Goal: Transaction & Acquisition: Purchase product/service

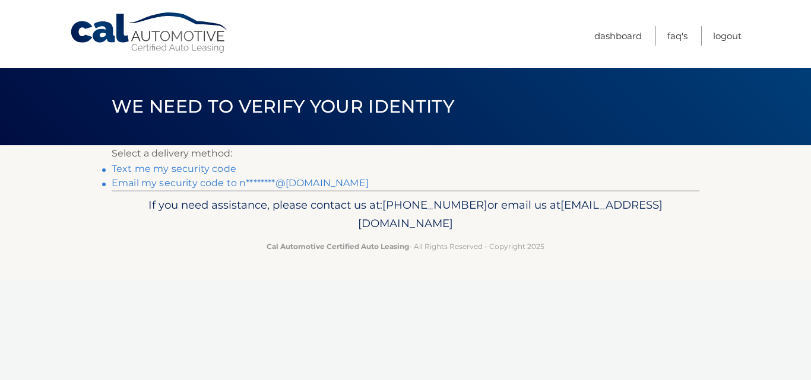
click at [198, 166] on link "Text me my security code" at bounding box center [174, 168] width 125 height 11
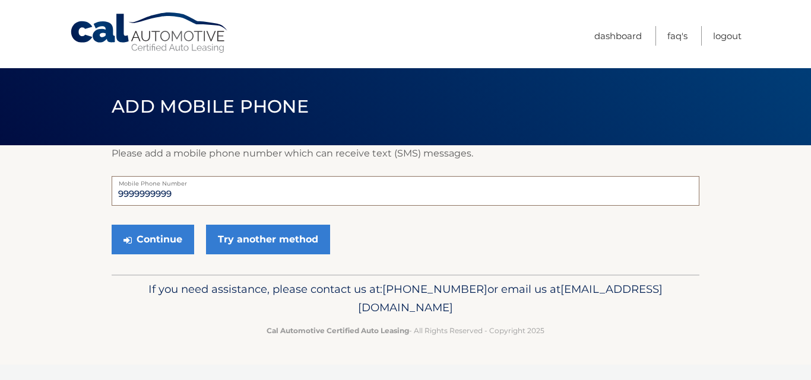
click at [191, 193] on input "9999999999" at bounding box center [406, 191] width 588 height 30
type input "9"
type input "7864844724"
click at [155, 245] on button "Continue" at bounding box center [153, 240] width 82 height 30
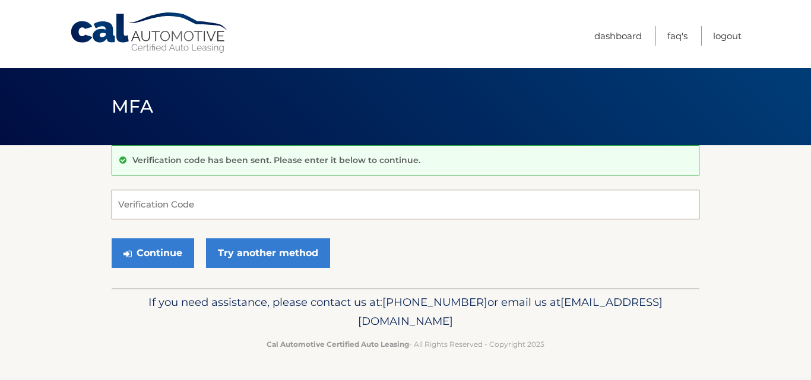
click at [171, 204] on input "Verification Code" at bounding box center [406, 205] width 588 height 30
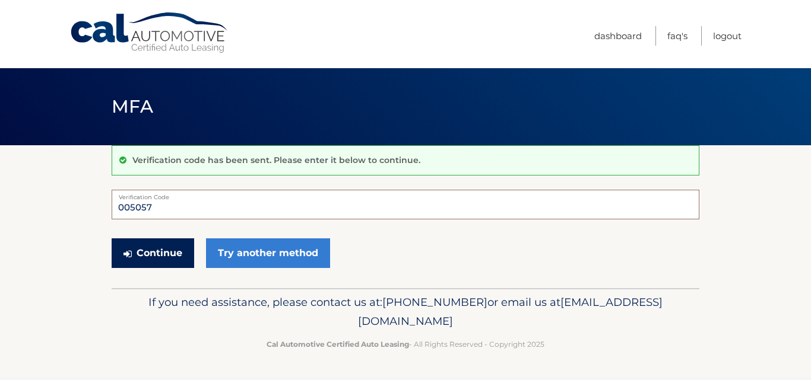
type input "005057"
click at [150, 258] on button "Continue" at bounding box center [153, 254] width 82 height 30
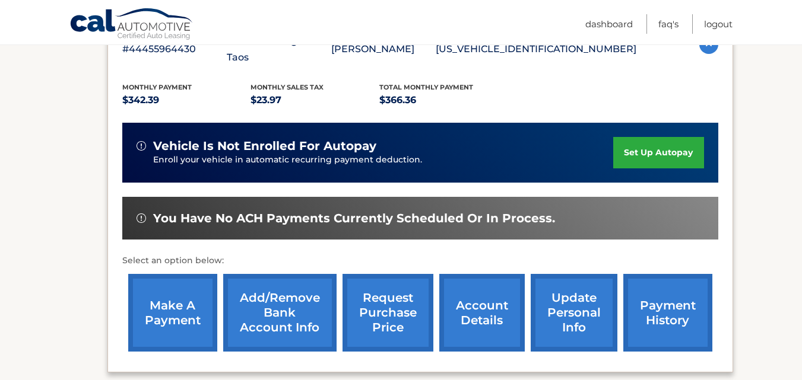
scroll to position [178, 0]
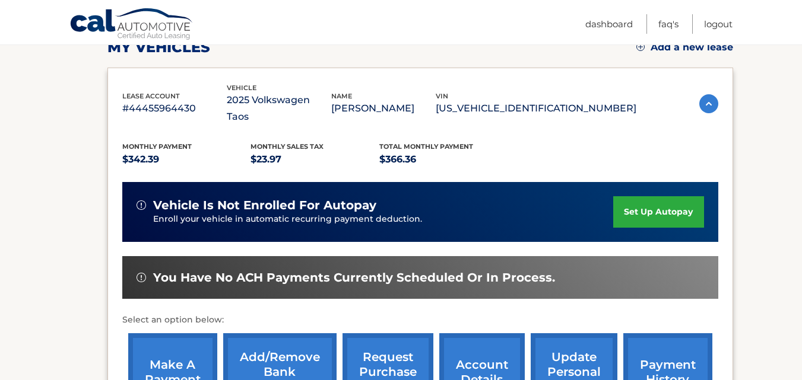
click at [175, 351] on link "make a payment" at bounding box center [172, 373] width 89 height 78
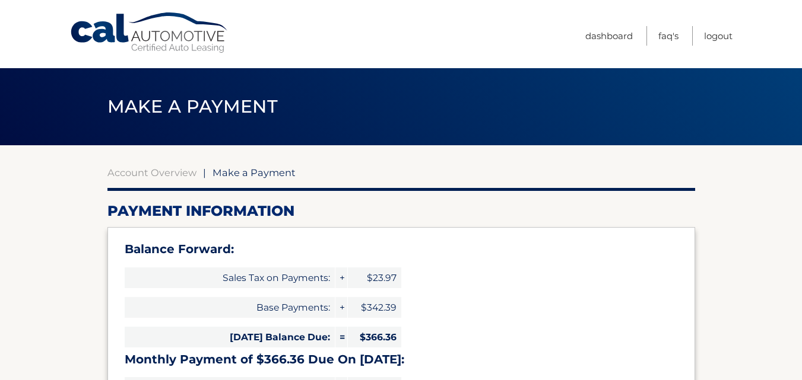
select select "MzcxMzliYjUtYjliZC00NmY5LTk1OWUtMDUwN2I5MDU2MTk4"
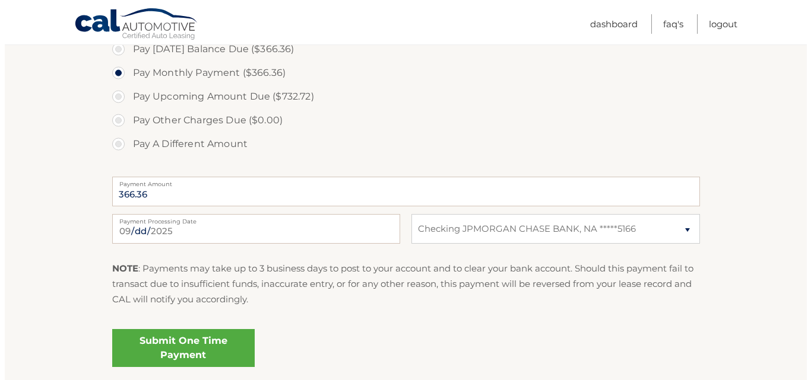
scroll to position [475, 0]
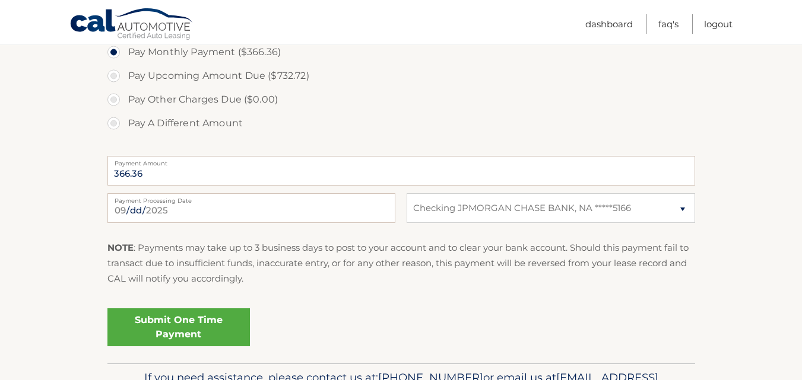
click at [205, 320] on link "Submit One Time Payment" at bounding box center [178, 328] width 142 height 38
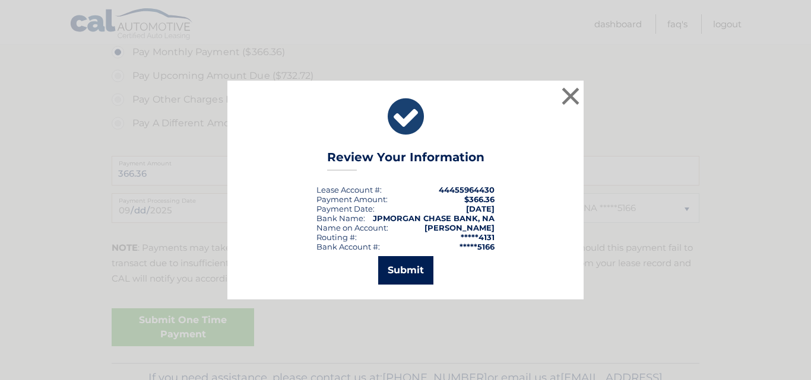
click at [417, 269] on button "Submit" at bounding box center [405, 270] width 55 height 28
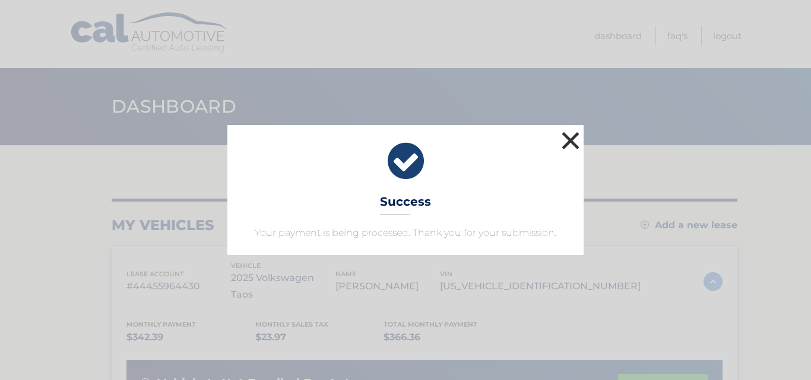
click at [573, 137] on button "×" at bounding box center [570, 141] width 24 height 24
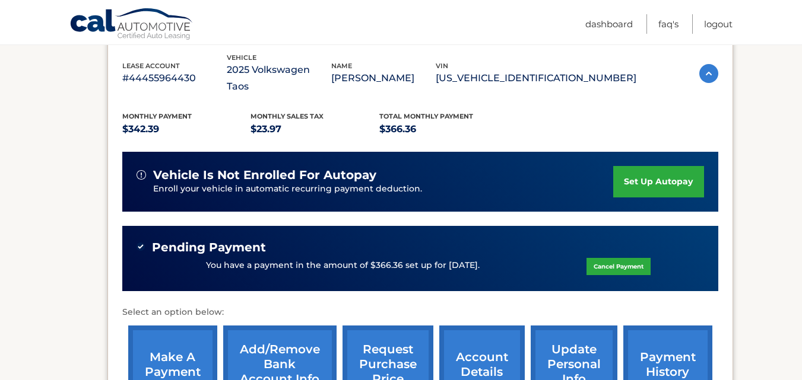
scroll to position [237, 0]
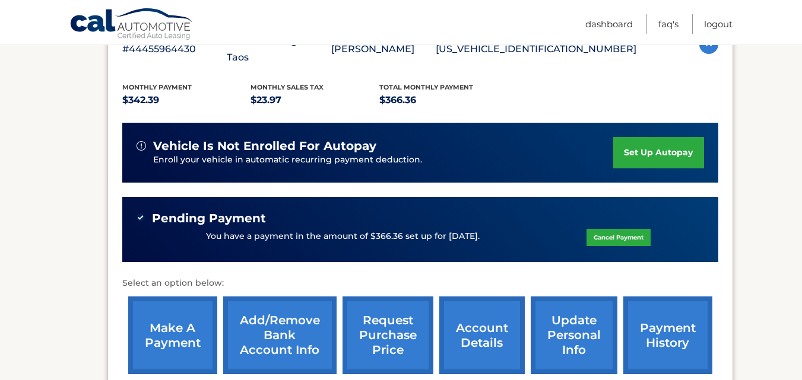
click at [669, 329] on link "payment history" at bounding box center [667, 336] width 89 height 78
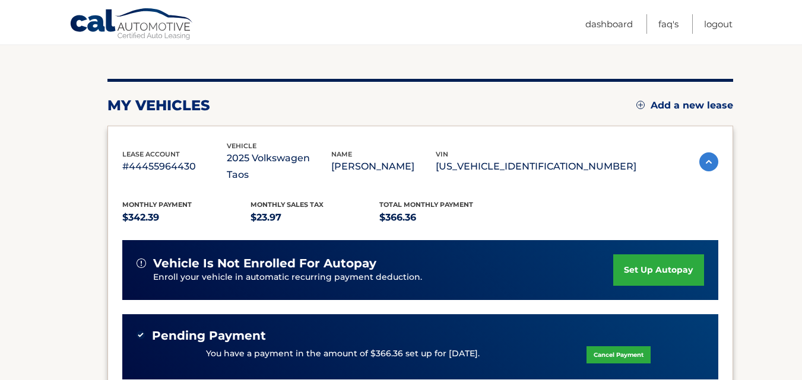
scroll to position [119, 0]
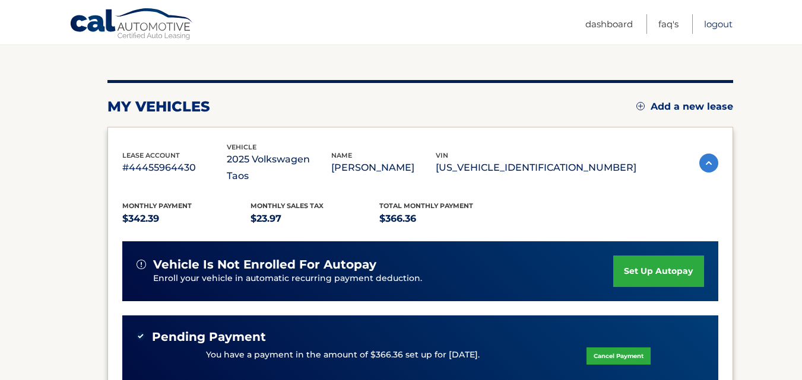
click at [727, 28] on link "Logout" at bounding box center [718, 24] width 28 height 20
